Goal: Task Accomplishment & Management: Complete application form

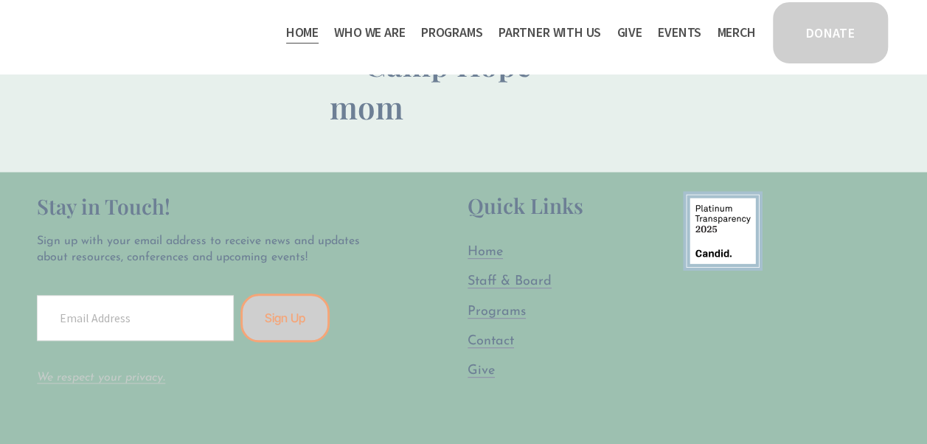
scroll to position [3367, 0]
click at [499, 288] on span "Staff & Board" at bounding box center [510, 282] width 84 height 14
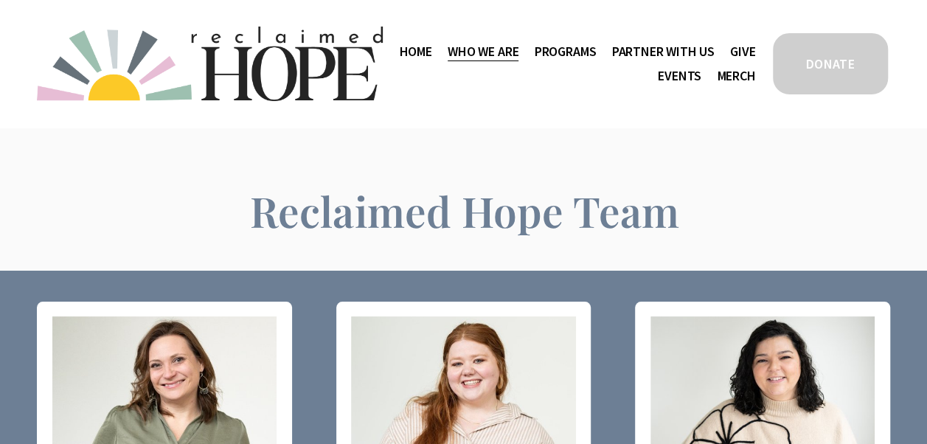
click at [0, 0] on span "Thrive Support Groups" at bounding box center [0, 0] width 0 height 0
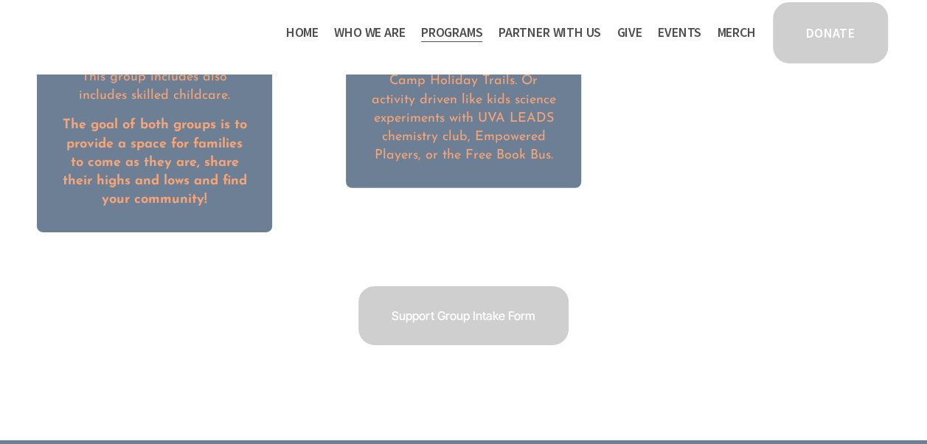
scroll to position [2210, 0]
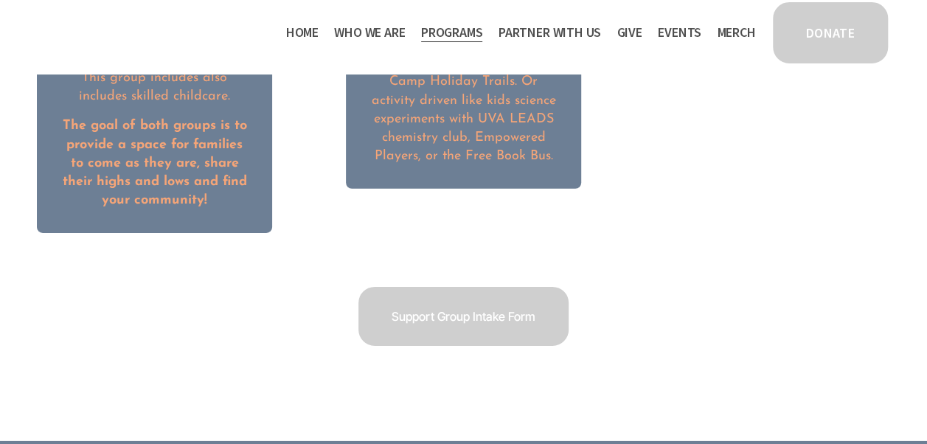
click at [450, 313] on link "Support Group Intake Form" at bounding box center [463, 316] width 215 height 63
